Goal: Contribute content

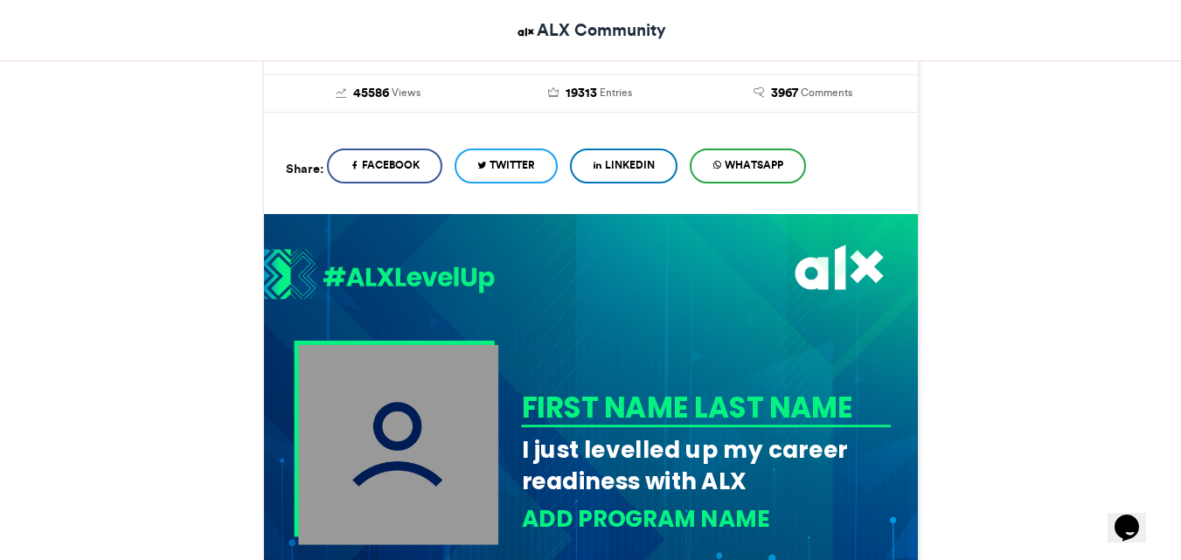
scroll to position [437, 0]
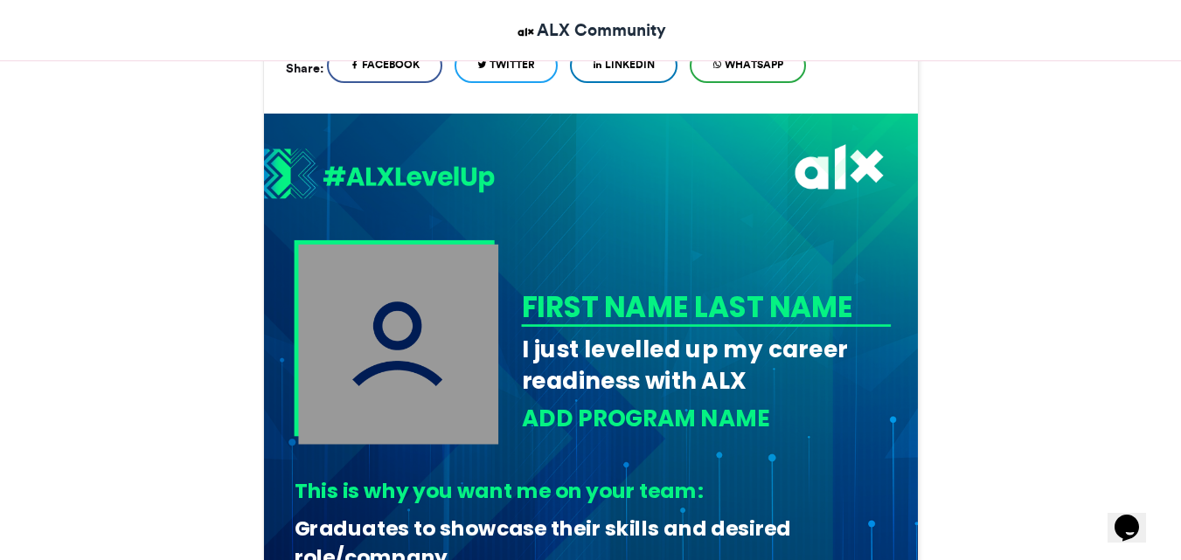
click at [473, 360] on img at bounding box center [398, 344] width 200 height 200
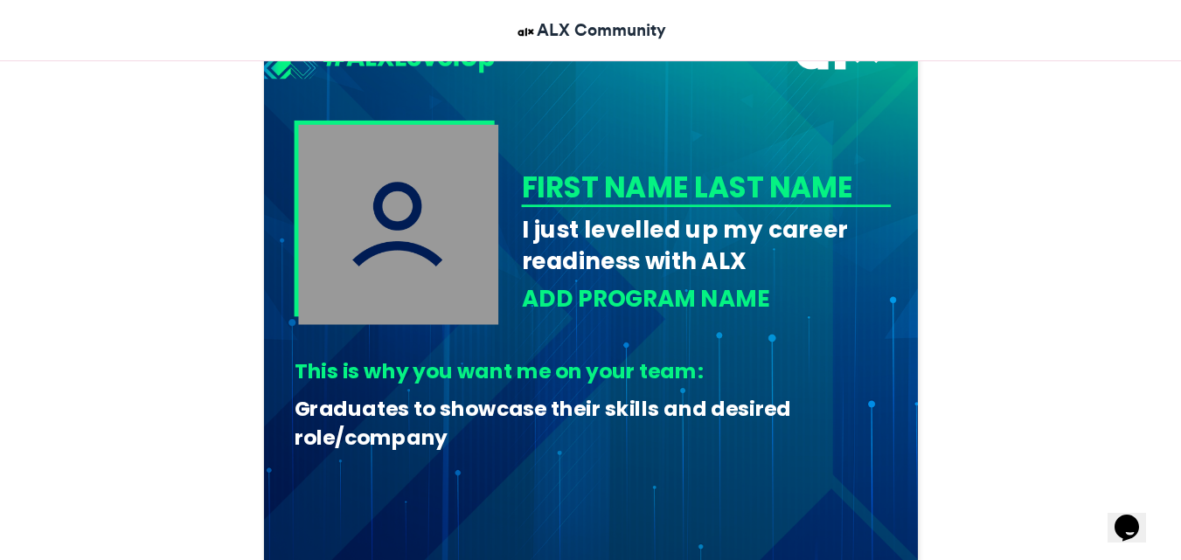
scroll to position [612, 0]
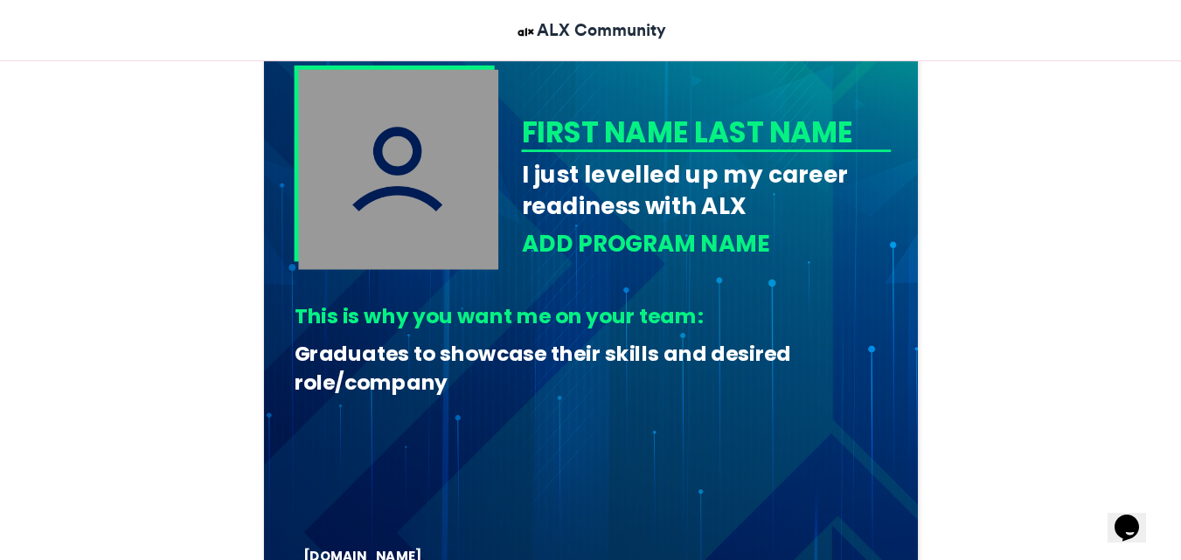
click at [779, 236] on div "ADD PROGRAM NAME" at bounding box center [706, 244] width 370 height 32
click at [748, 243] on div "ADD PROGRAM NAME" at bounding box center [706, 244] width 370 height 32
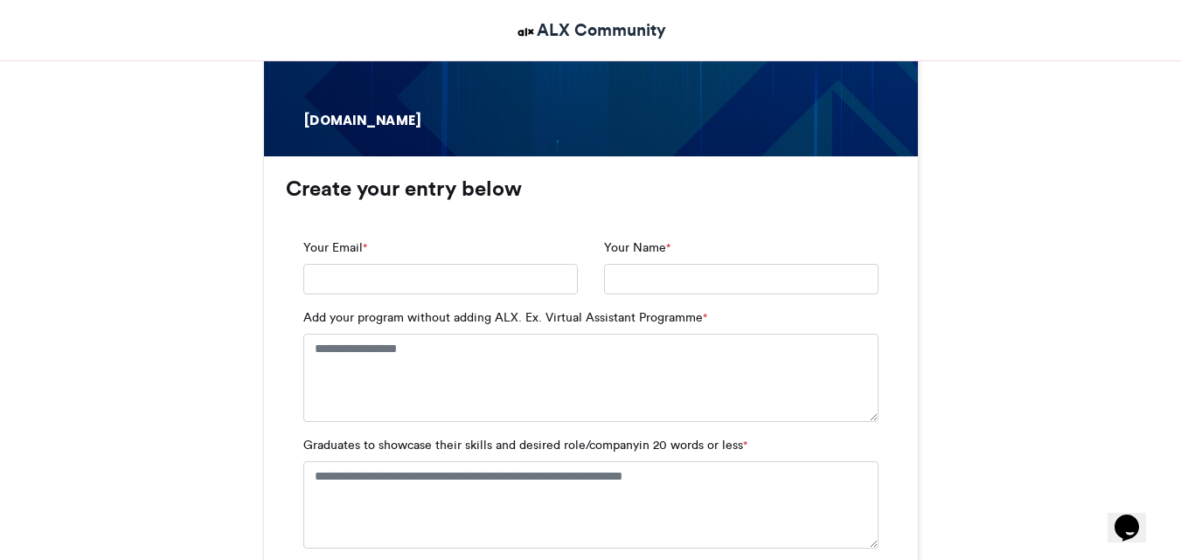
scroll to position [1049, 0]
click at [407, 288] on input "Your Email *" at bounding box center [440, 278] width 274 height 31
type input "**********"
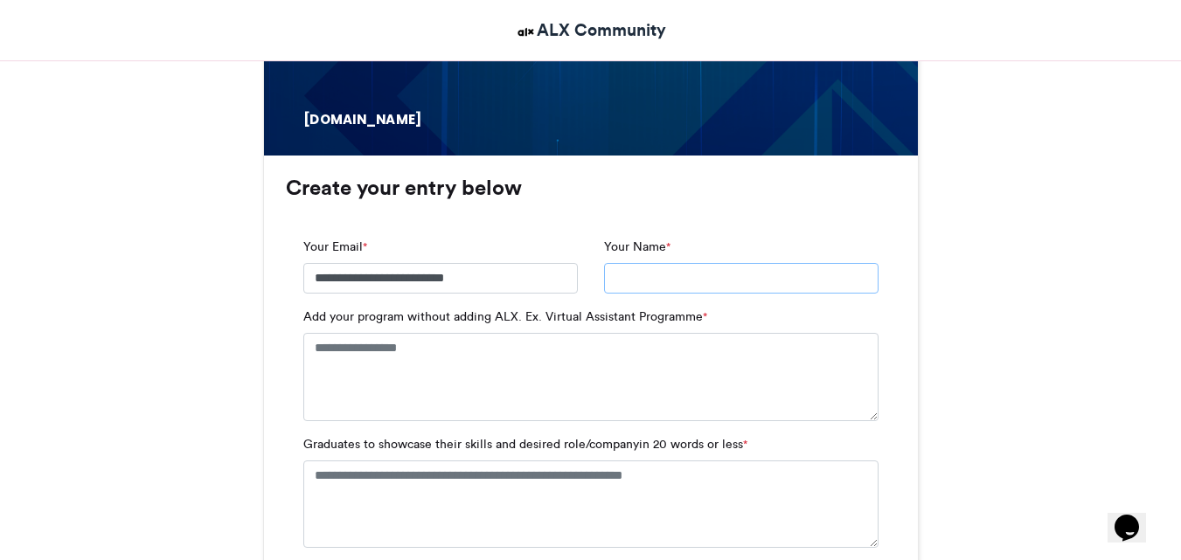
type input "**********"
click at [419, 374] on textarea "Add your program without adding ALX. Ex. Virtual Assistant Programme *" at bounding box center [590, 376] width 575 height 87
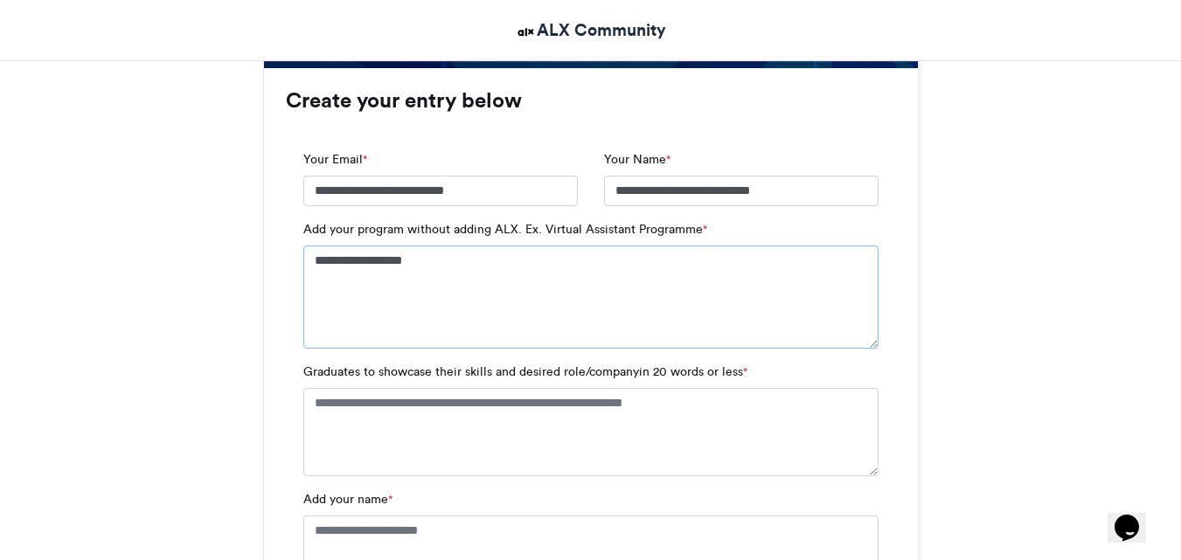
scroll to position [1223, 0]
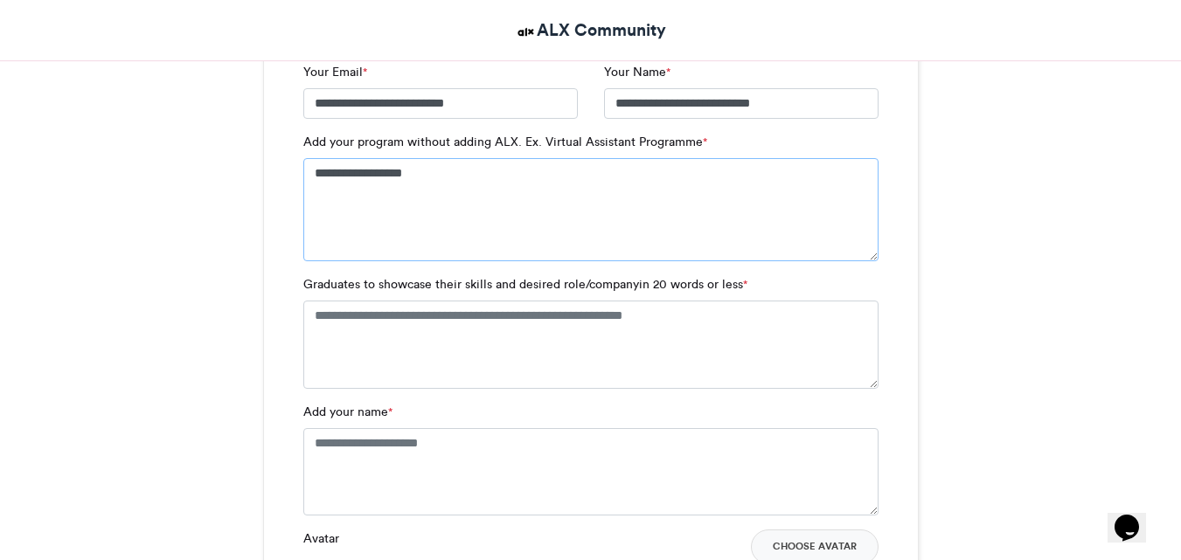
type textarea "**********"
click at [509, 458] on textarea "Add your name *" at bounding box center [590, 471] width 575 height 87
type textarea "**********"
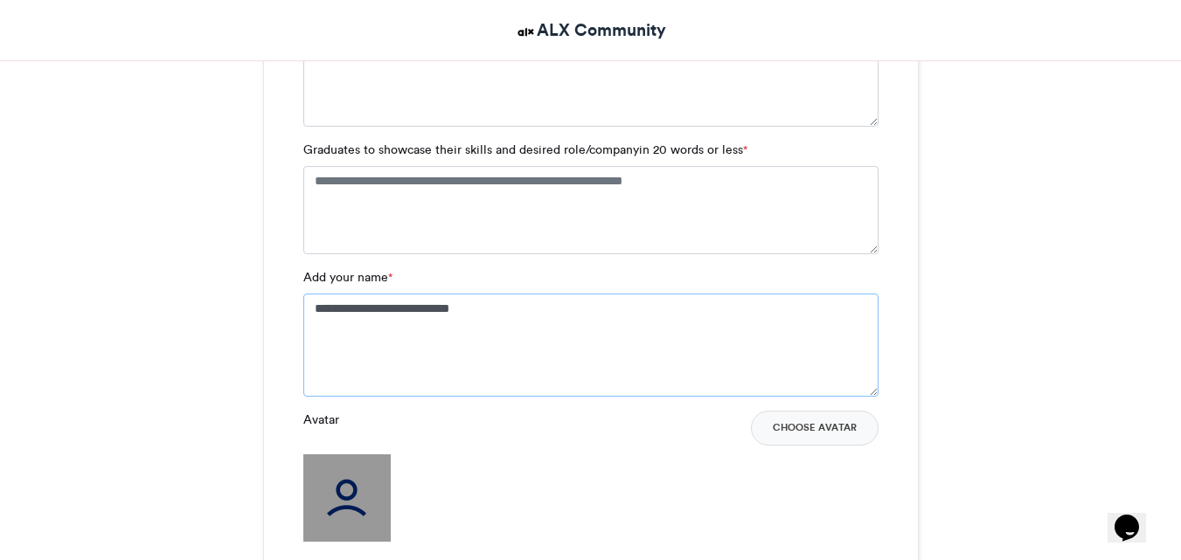
scroll to position [1573, 0]
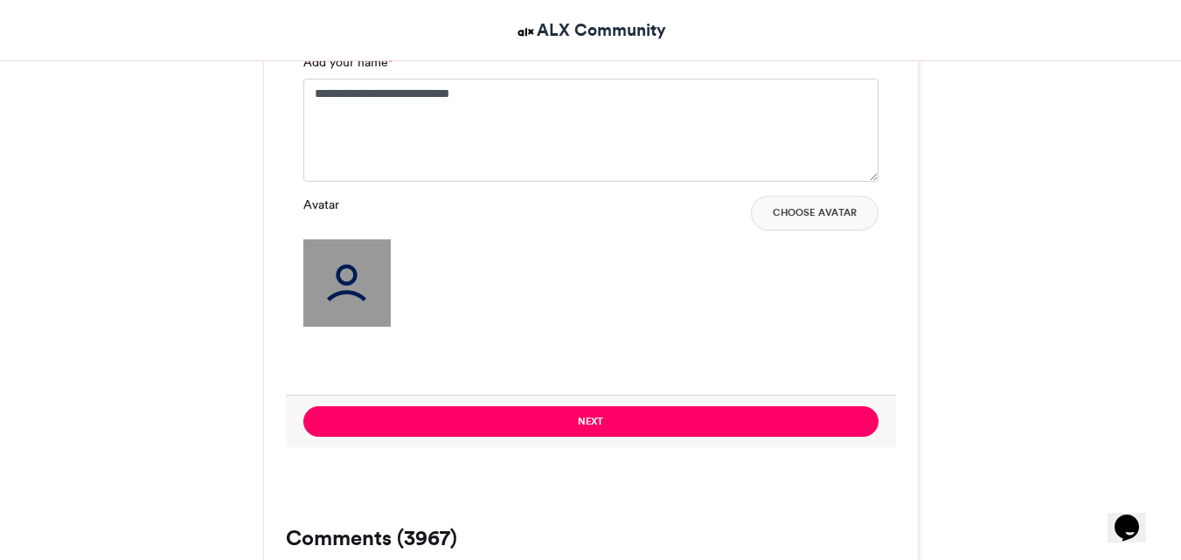
click at [343, 276] on img at bounding box center [346, 282] width 87 height 87
click at [790, 219] on button "Choose Avatar" at bounding box center [815, 213] width 128 height 35
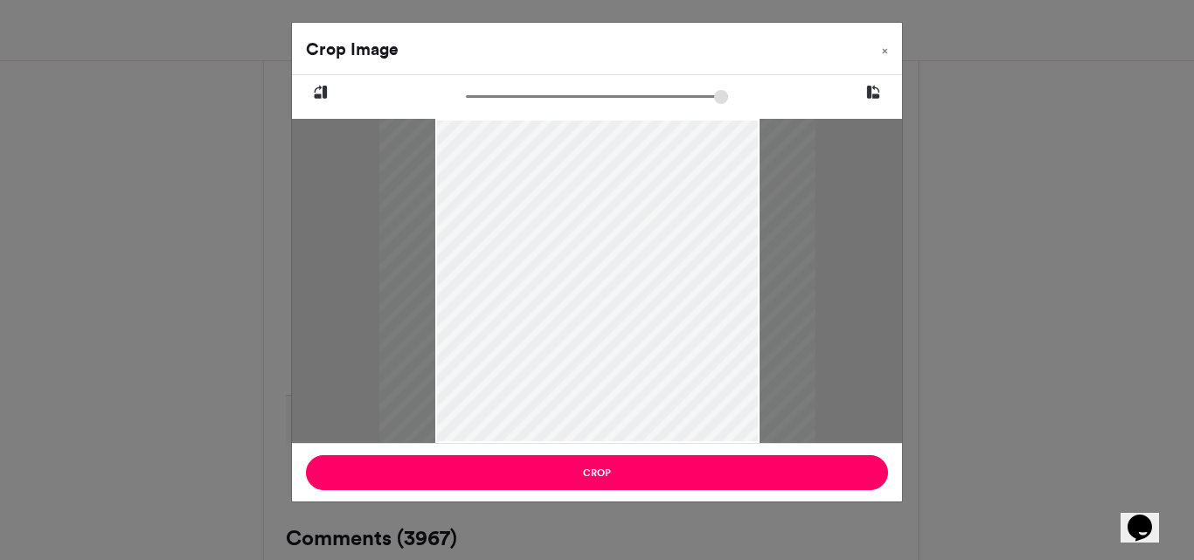
drag, startPoint x: 472, startPoint y: 93, endPoint x: 517, endPoint y: 107, distance: 47.8
type input "******"
click at [517, 105] on input "zoom" at bounding box center [597, 96] width 262 height 17
drag, startPoint x: 576, startPoint y: 217, endPoint x: 572, endPoint y: 242, distance: 25.7
click at [572, 242] on div at bounding box center [592, 307] width 435 height 774
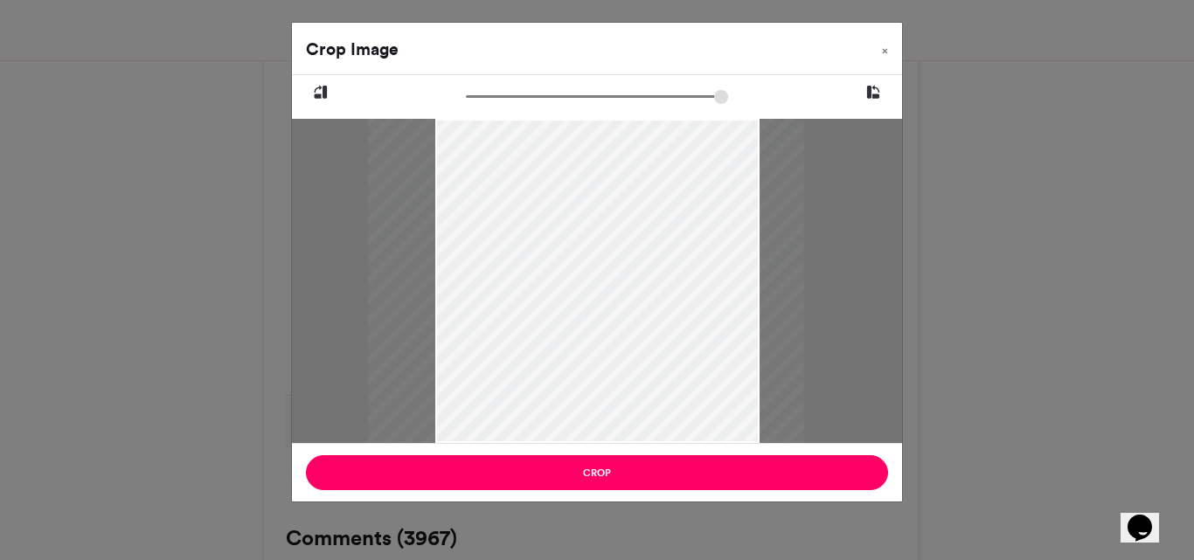
drag, startPoint x: 714, startPoint y: 419, endPoint x: 707, endPoint y: 406, distance: 14.9
click at [707, 406] on div at bounding box center [585, 293] width 435 height 774
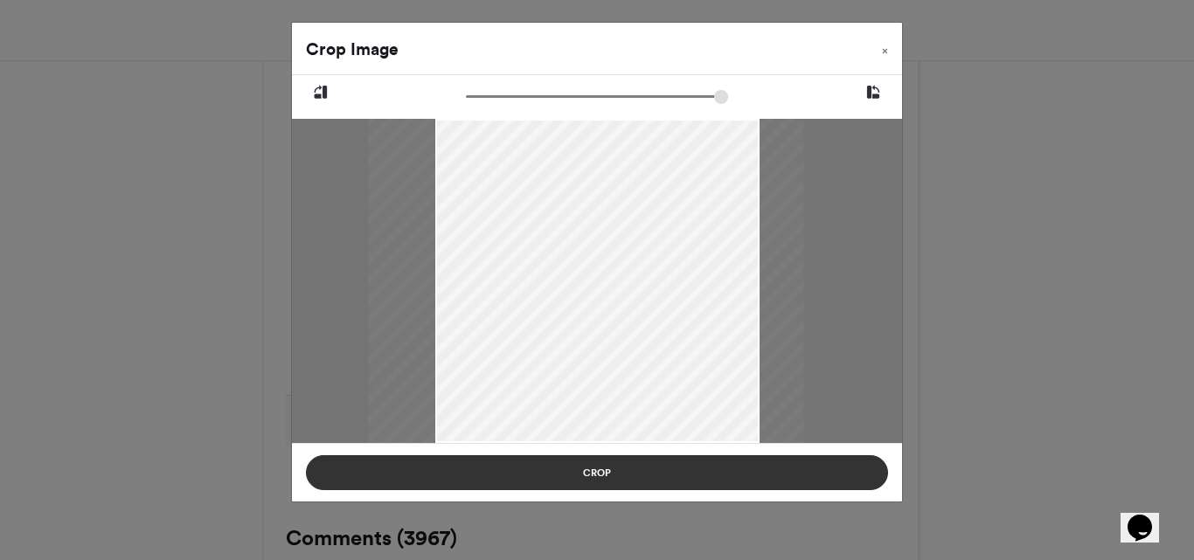
click at [718, 472] on button "Crop" at bounding box center [597, 472] width 582 height 35
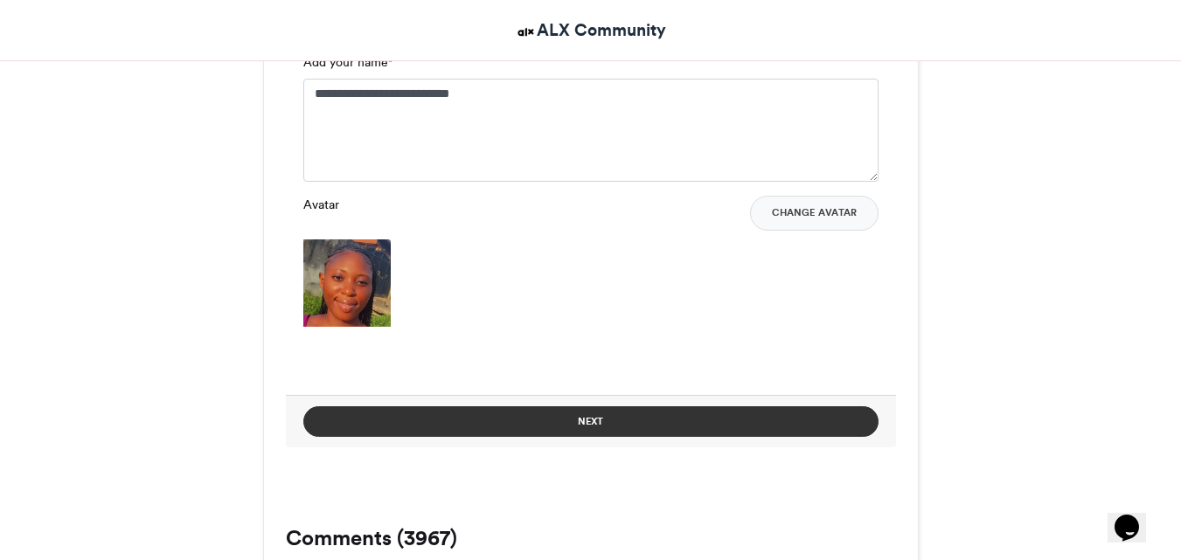
click at [551, 423] on button "Next" at bounding box center [590, 421] width 575 height 31
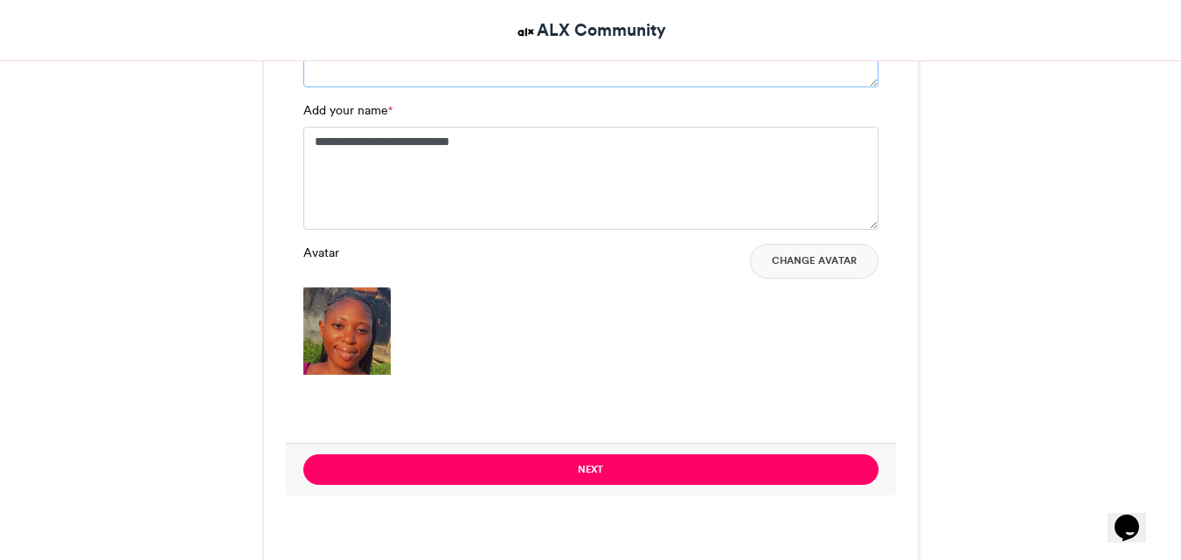
scroll to position [1263, 0]
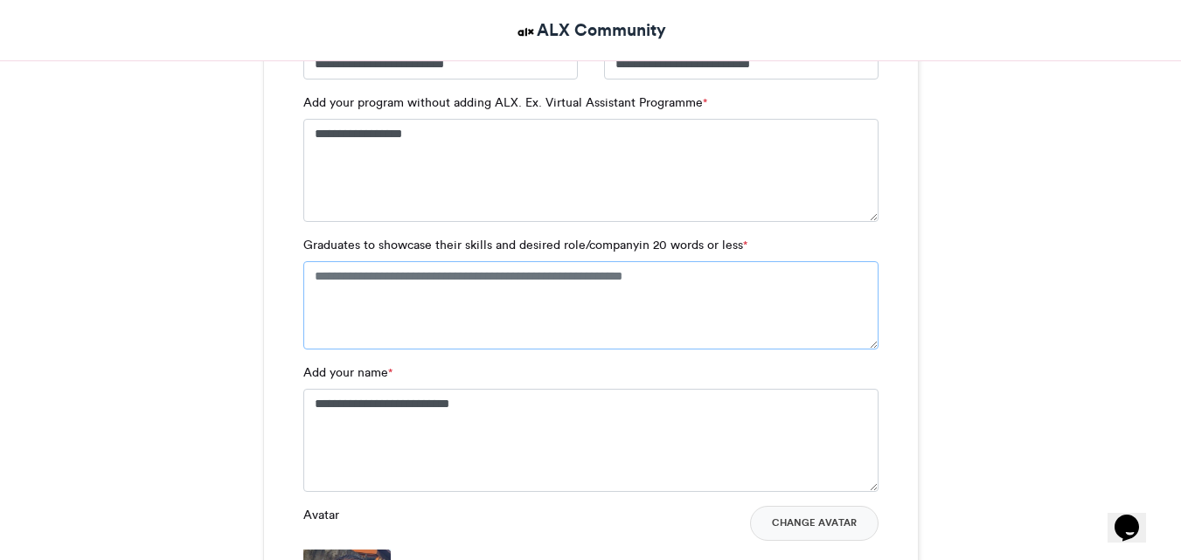
click at [453, 297] on textarea "Graduates to showcase their skills and desired role/companyin 20 words or less *" at bounding box center [590, 304] width 575 height 87
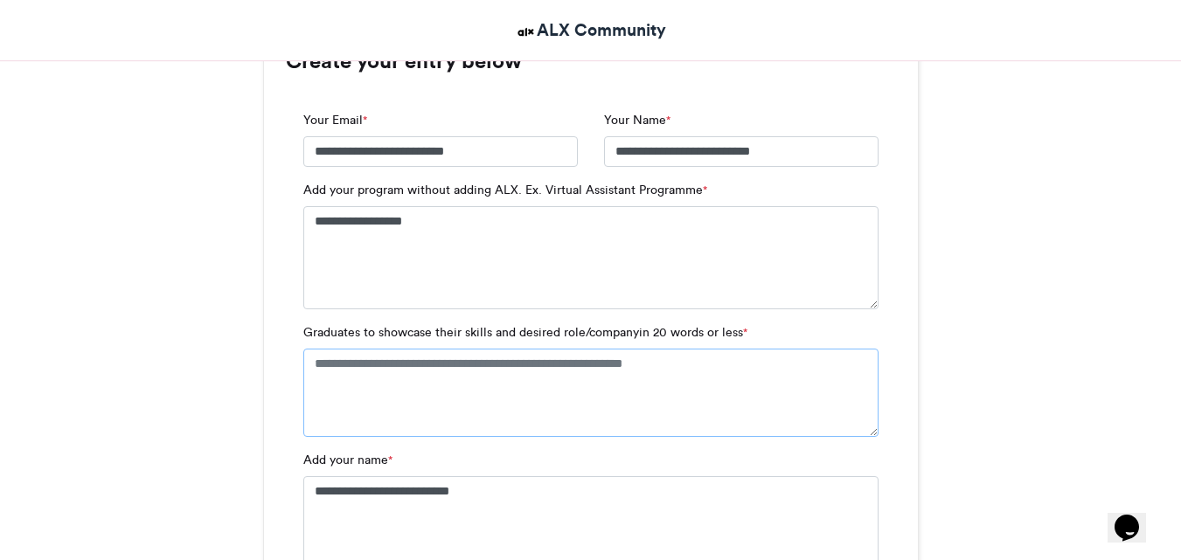
click at [876, 434] on textarea "Graduates to showcase their skills and desired role/companyin 20 words or less *" at bounding box center [590, 392] width 575 height 87
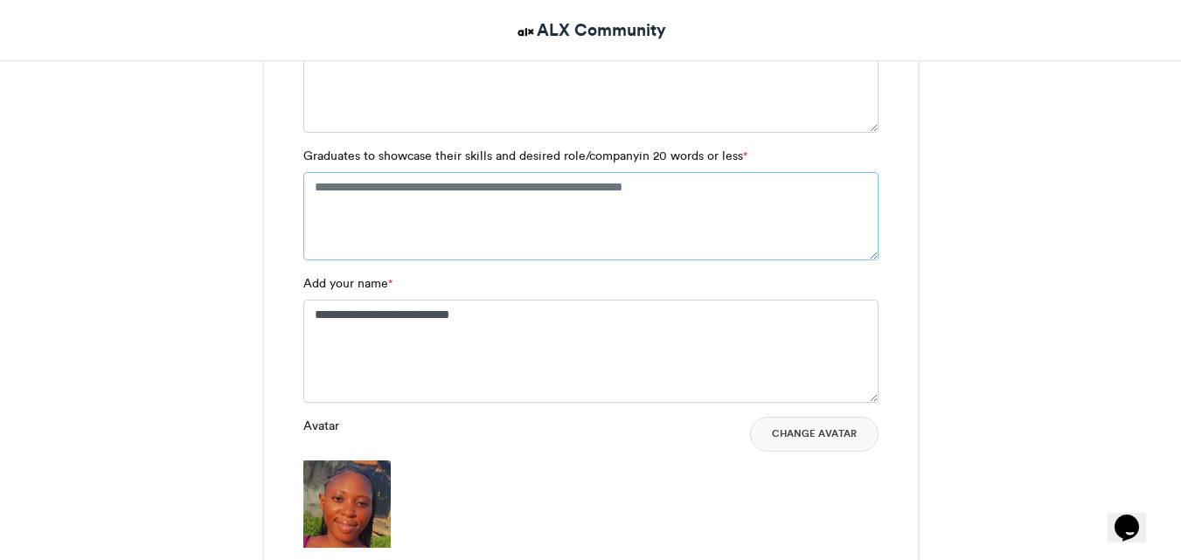
scroll to position [1350, 0]
click at [449, 205] on textarea "Graduates to showcase their skills and desired role/companyin 20 words or less *" at bounding box center [590, 217] width 575 height 87
paste textarea "**********"
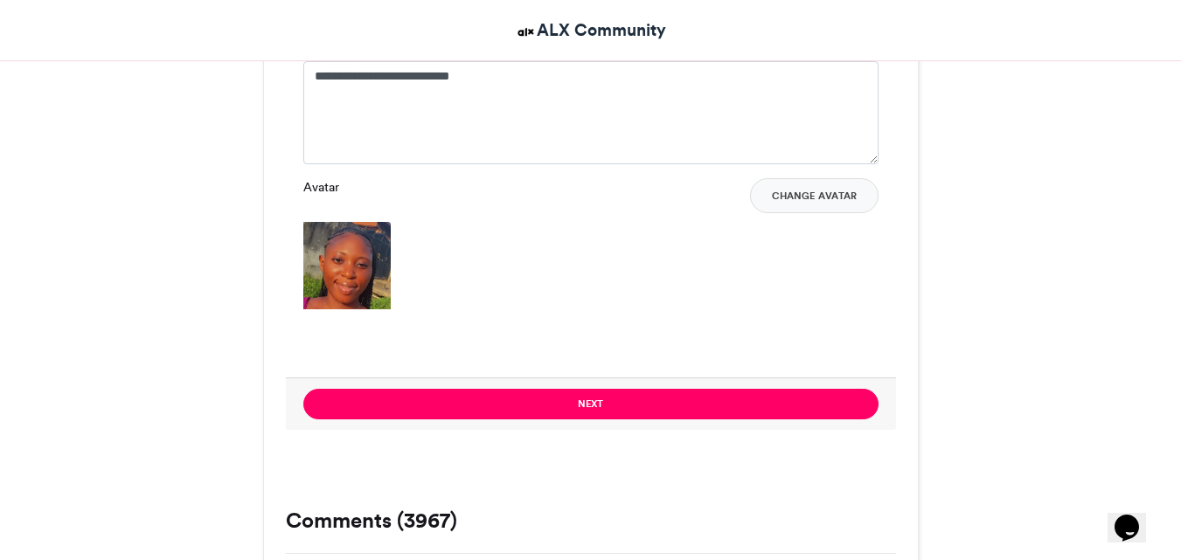
scroll to position [1612, 0]
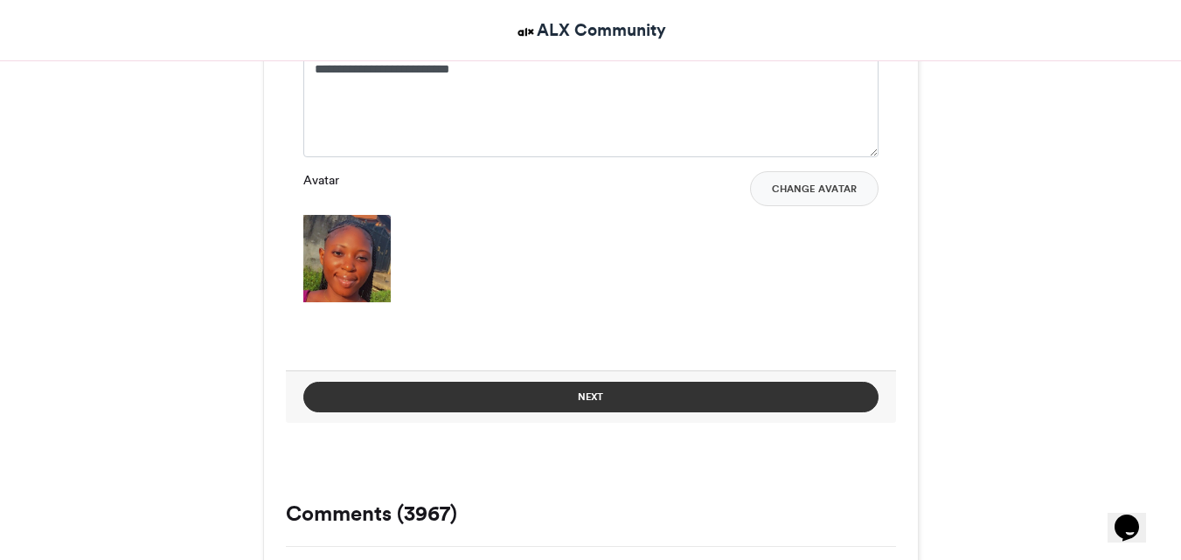
type textarea "**********"
click at [640, 406] on button "Next" at bounding box center [590, 397] width 575 height 31
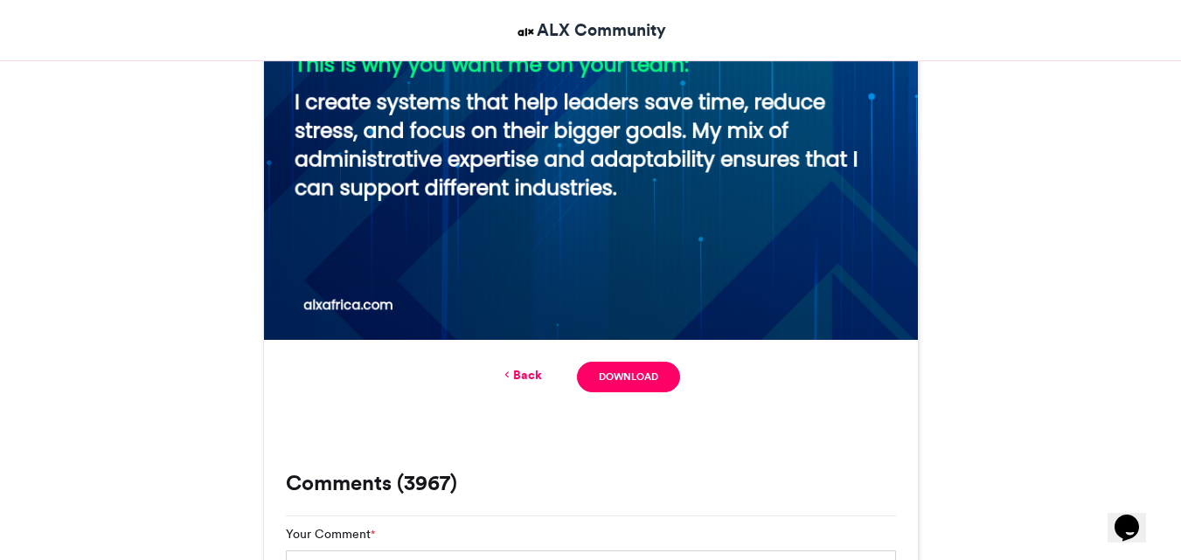
scroll to position [826, 0]
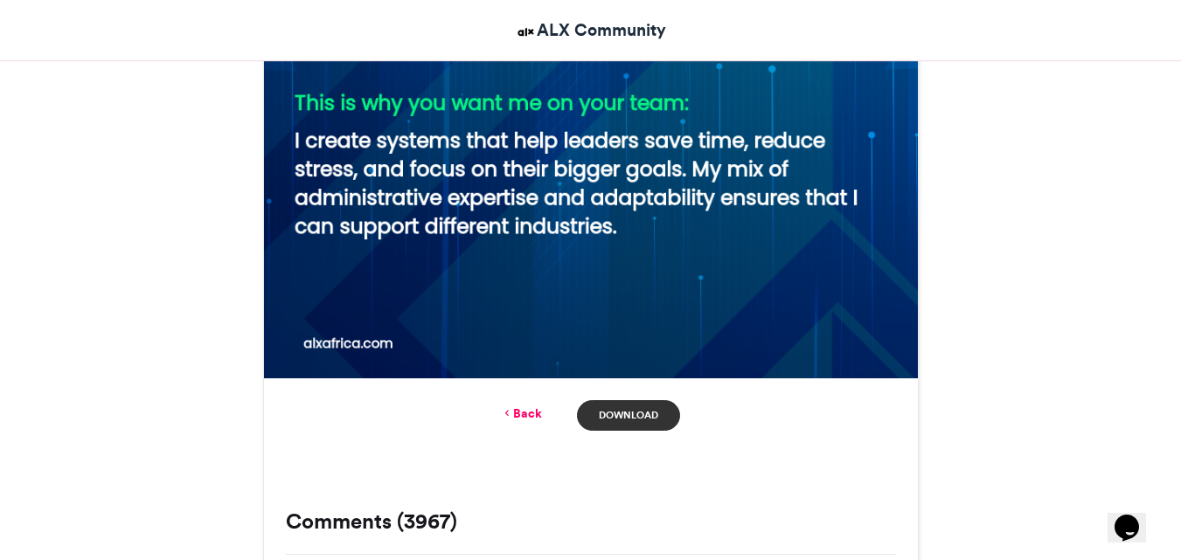
click at [597, 408] on link "Download" at bounding box center [628, 415] width 102 height 31
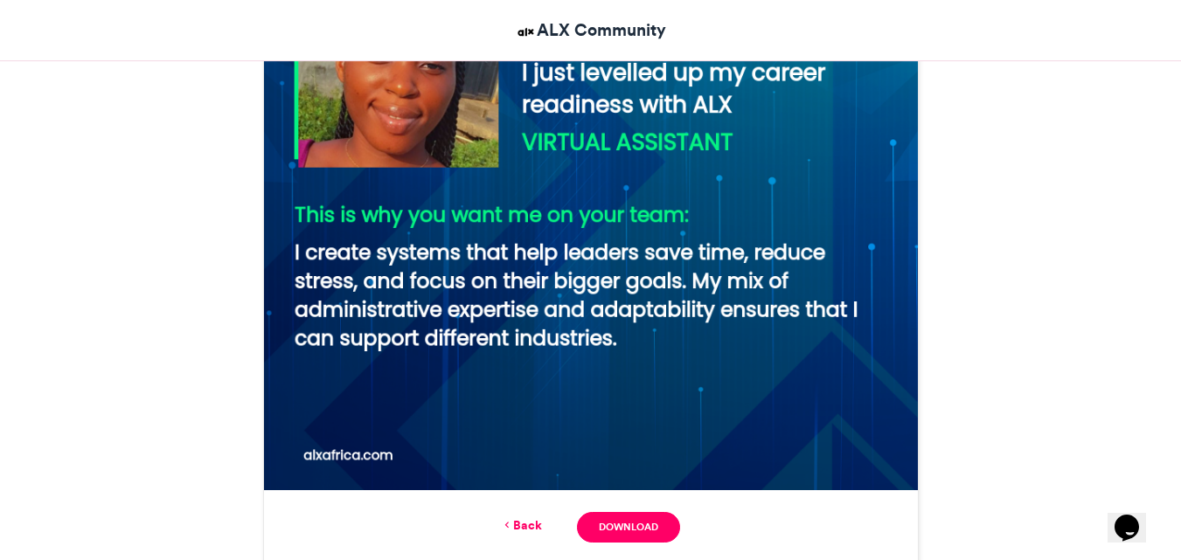
scroll to position [564, 0]
